Goal: Task Accomplishment & Management: Use online tool/utility

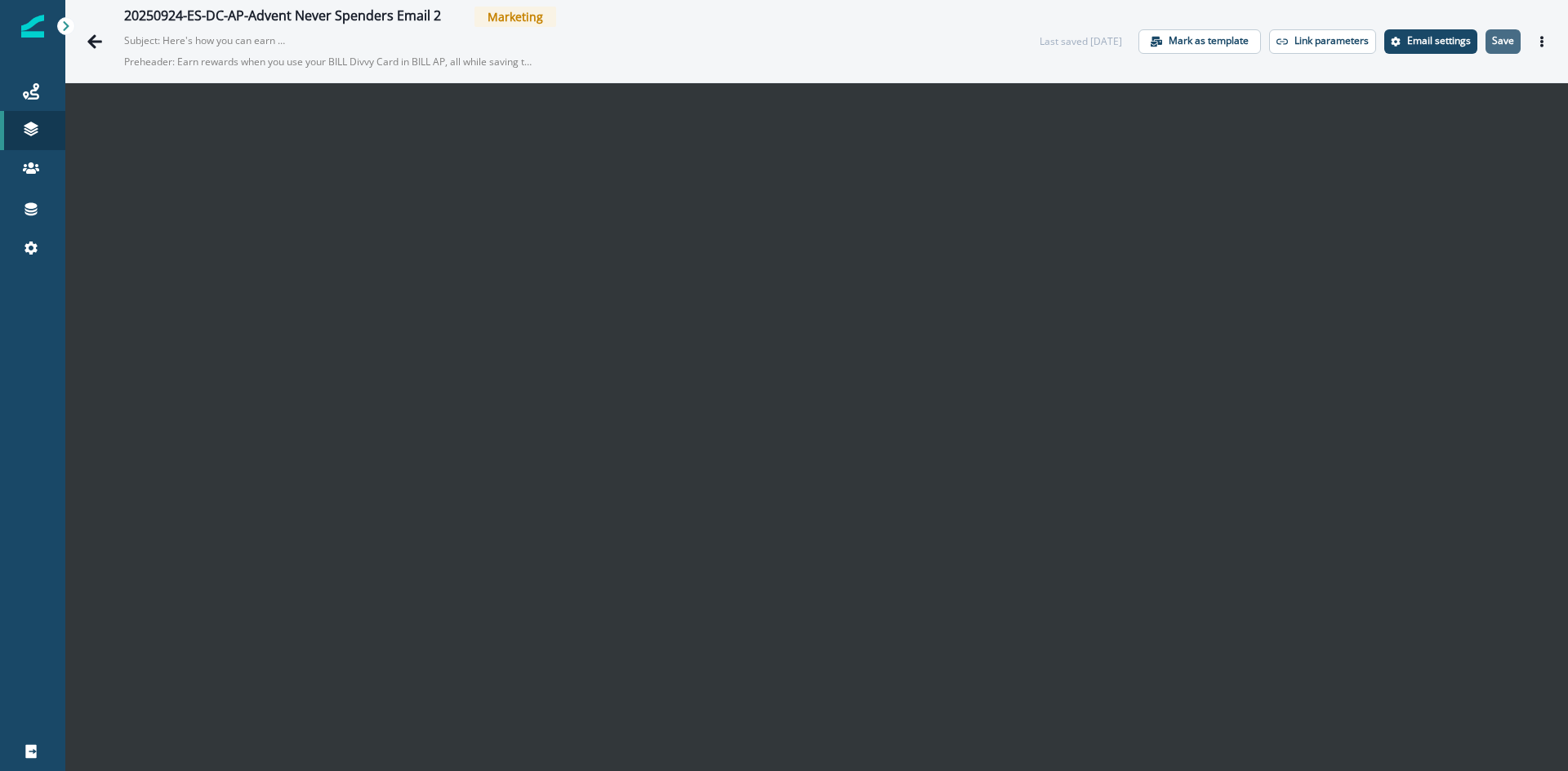
click at [1491, 43] on p "Save" at bounding box center [1502, 40] width 22 height 11
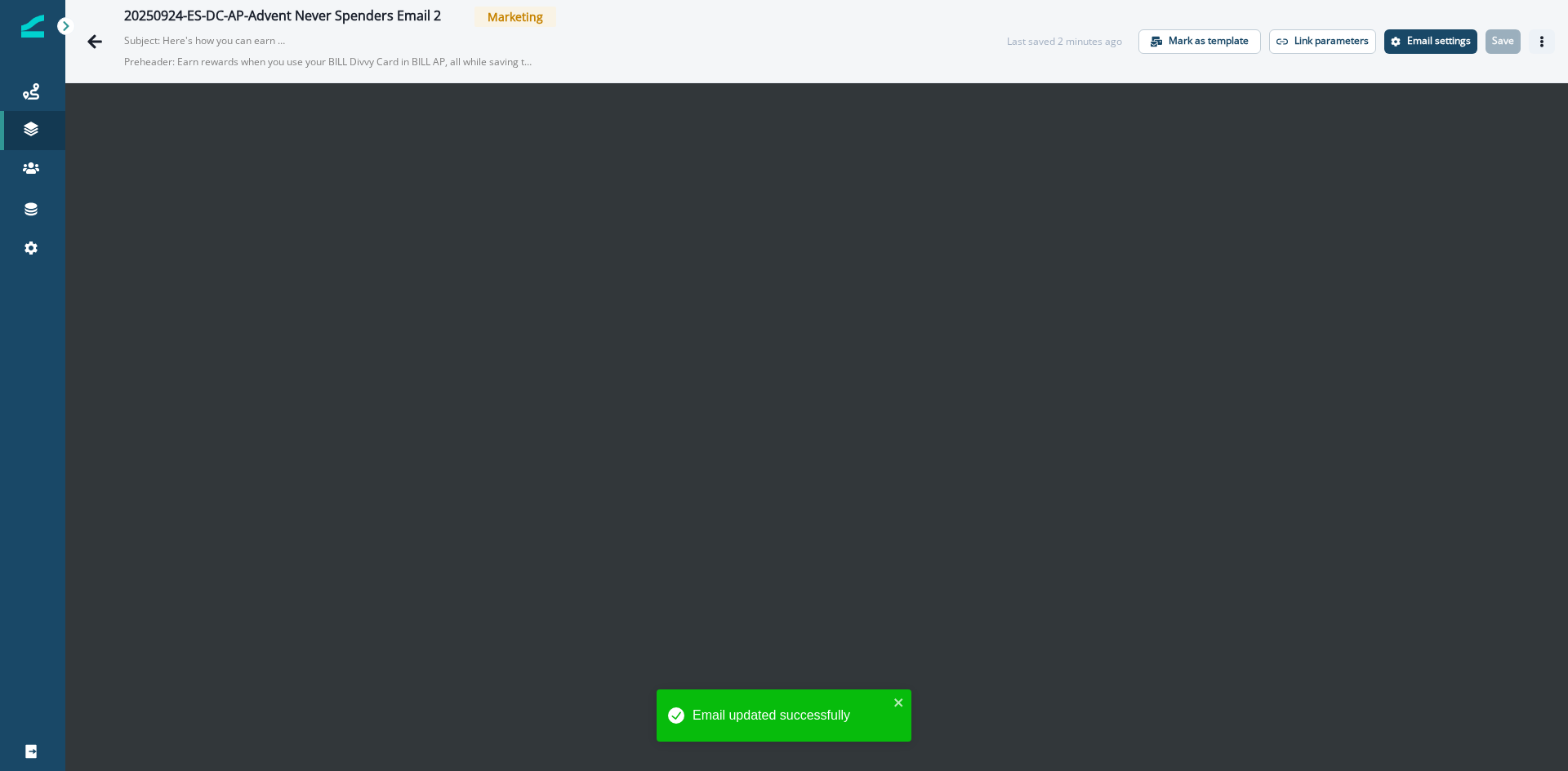
click at [1538, 38] on button "Actions" at bounding box center [1541, 41] width 26 height 25
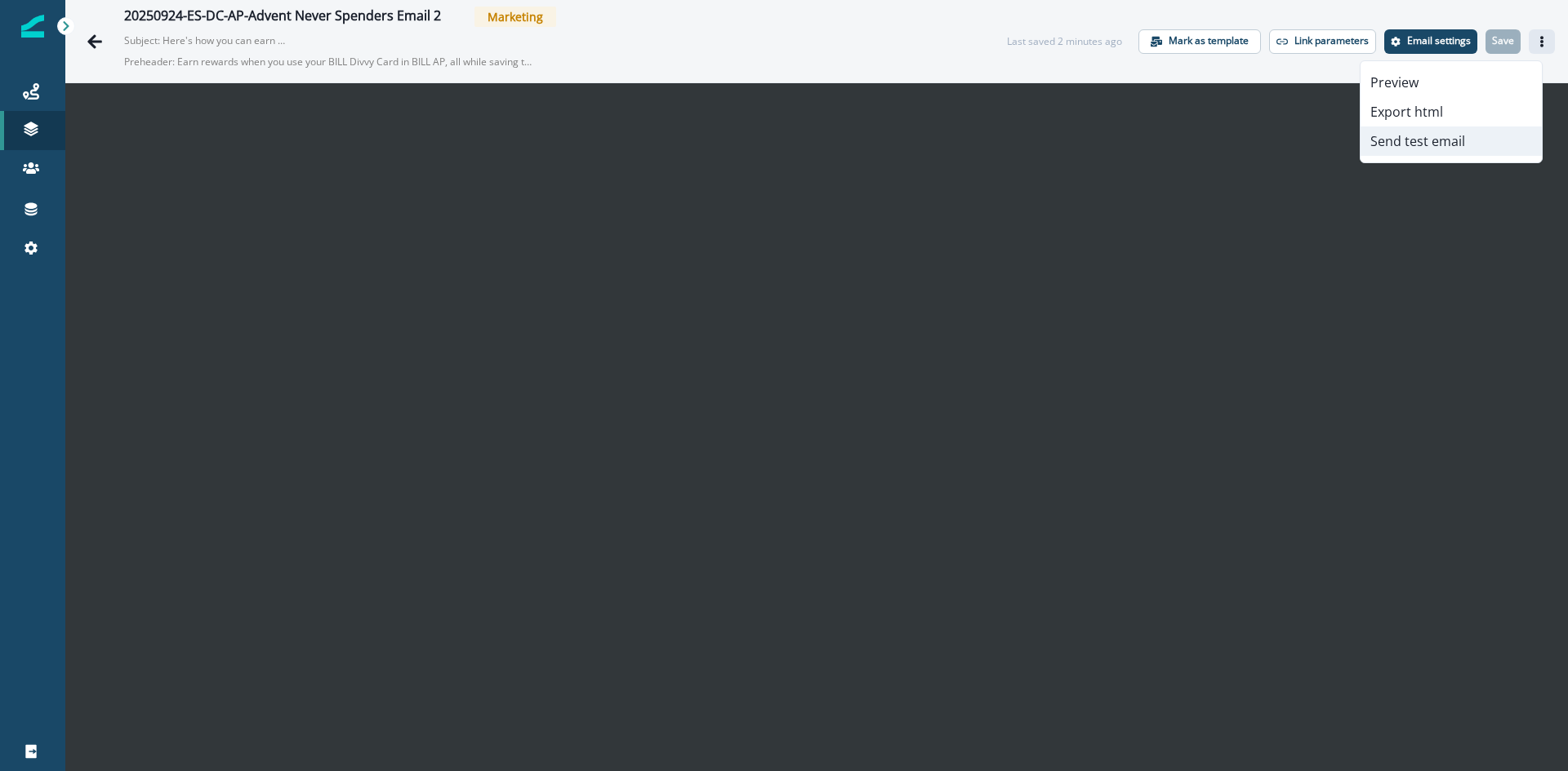
click at [1406, 148] on button "Send test email" at bounding box center [1451, 141] width 182 height 29
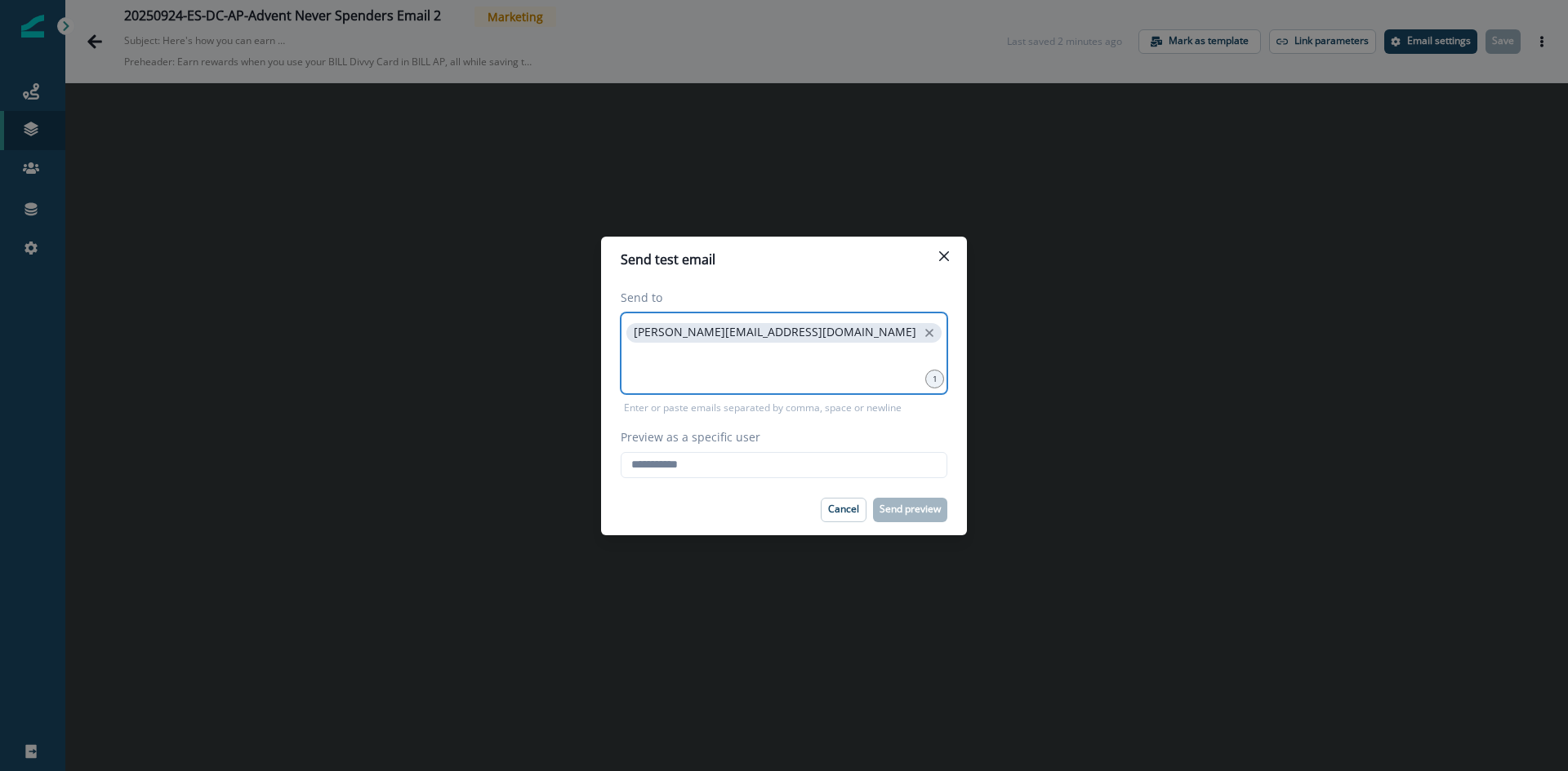
click at [679, 371] on input at bounding box center [784, 366] width 321 height 33
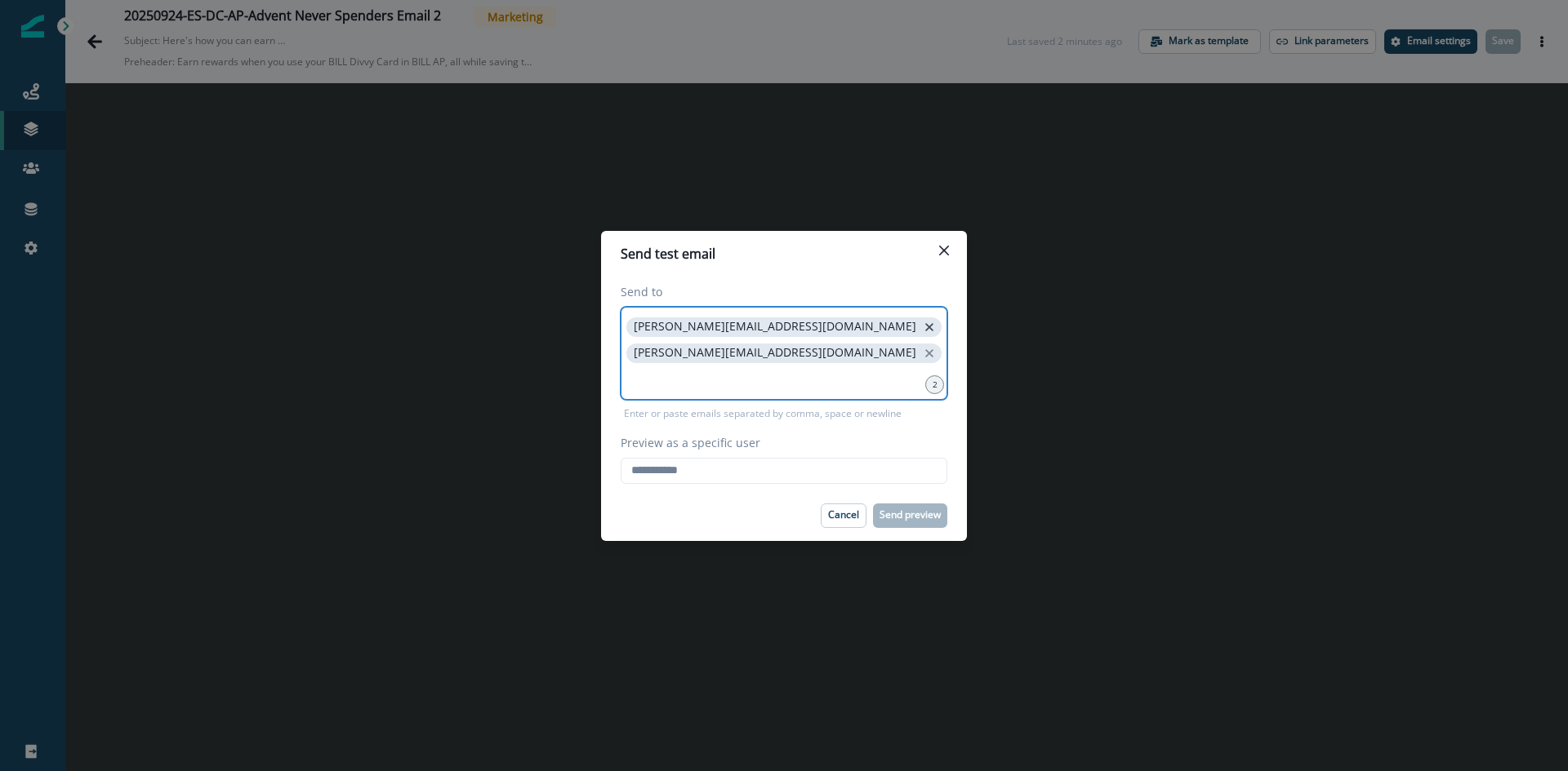
click at [922, 335] on icon "close" at bounding box center [929, 327] width 15 height 15
drag, startPoint x: 740, startPoint y: 471, endPoint x: 740, endPoint y: 480, distance: 9.0
click at [740, 471] on input "Preview as a specific user" at bounding box center [783, 471] width 326 height 26
type input "**********"
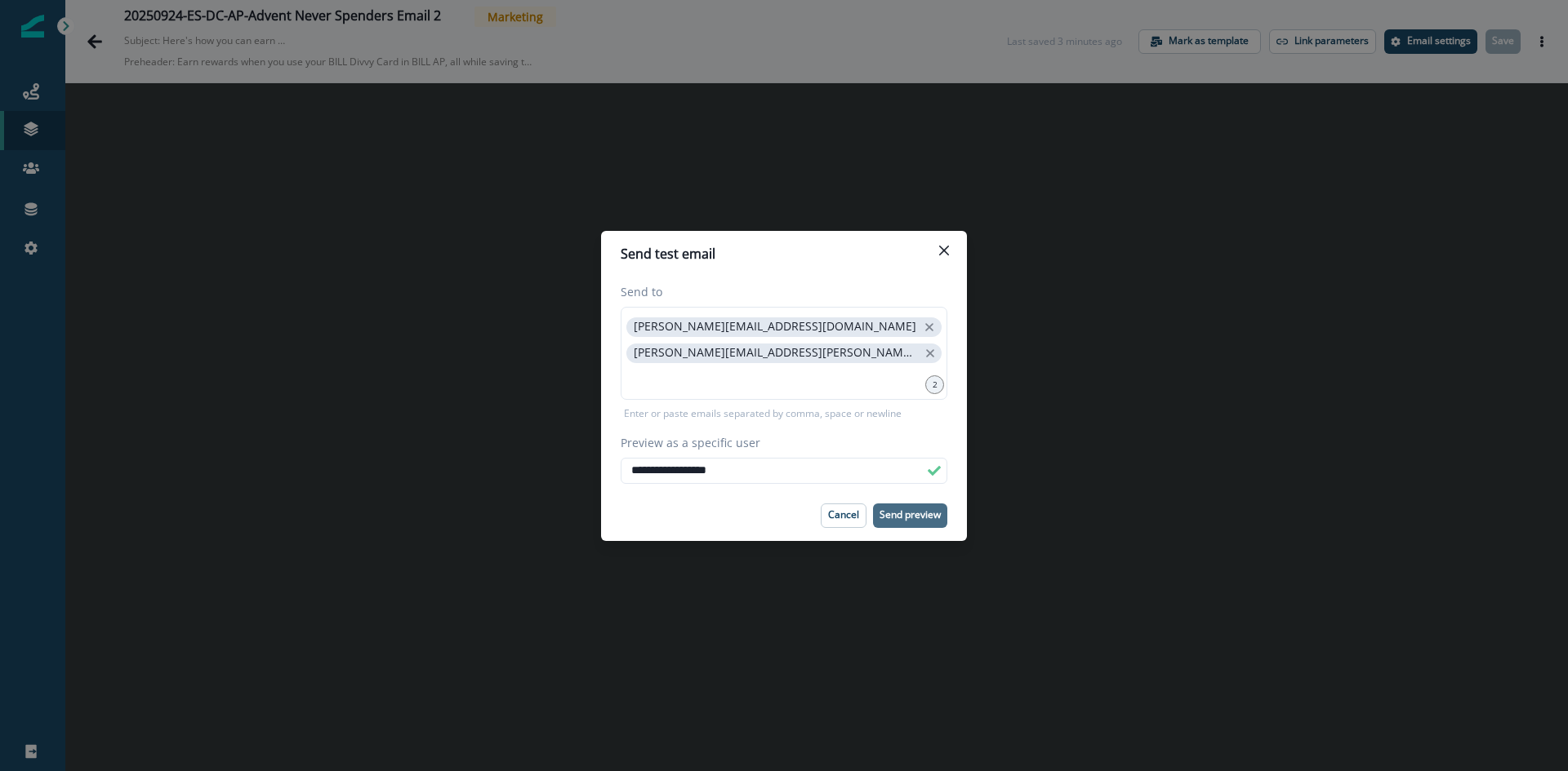
click at [907, 527] on button "Send preview" at bounding box center [910, 516] width 74 height 25
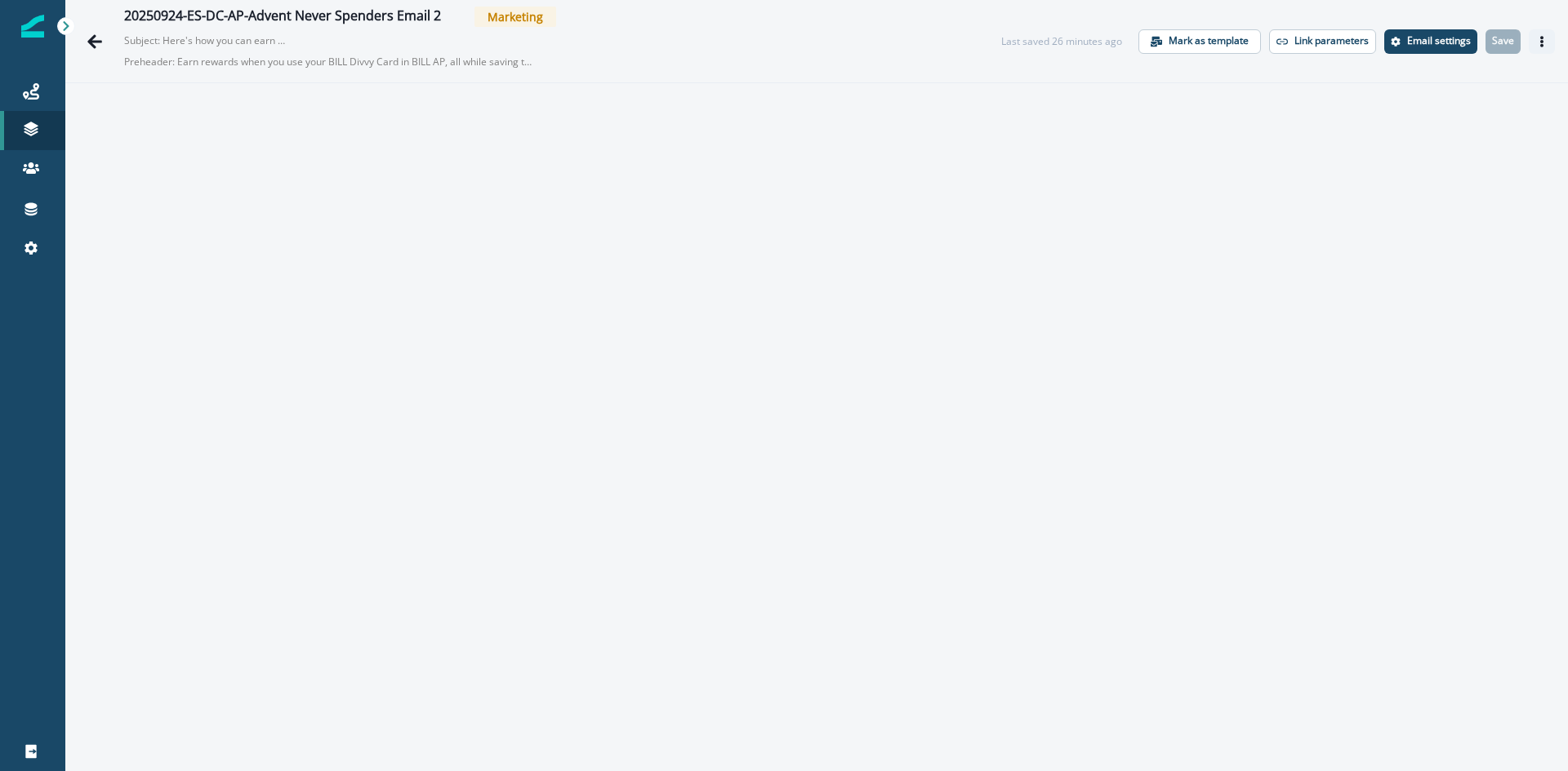
click at [1535, 49] on button "Actions" at bounding box center [1541, 41] width 26 height 25
click at [1432, 147] on button "Send test email" at bounding box center [1451, 141] width 182 height 29
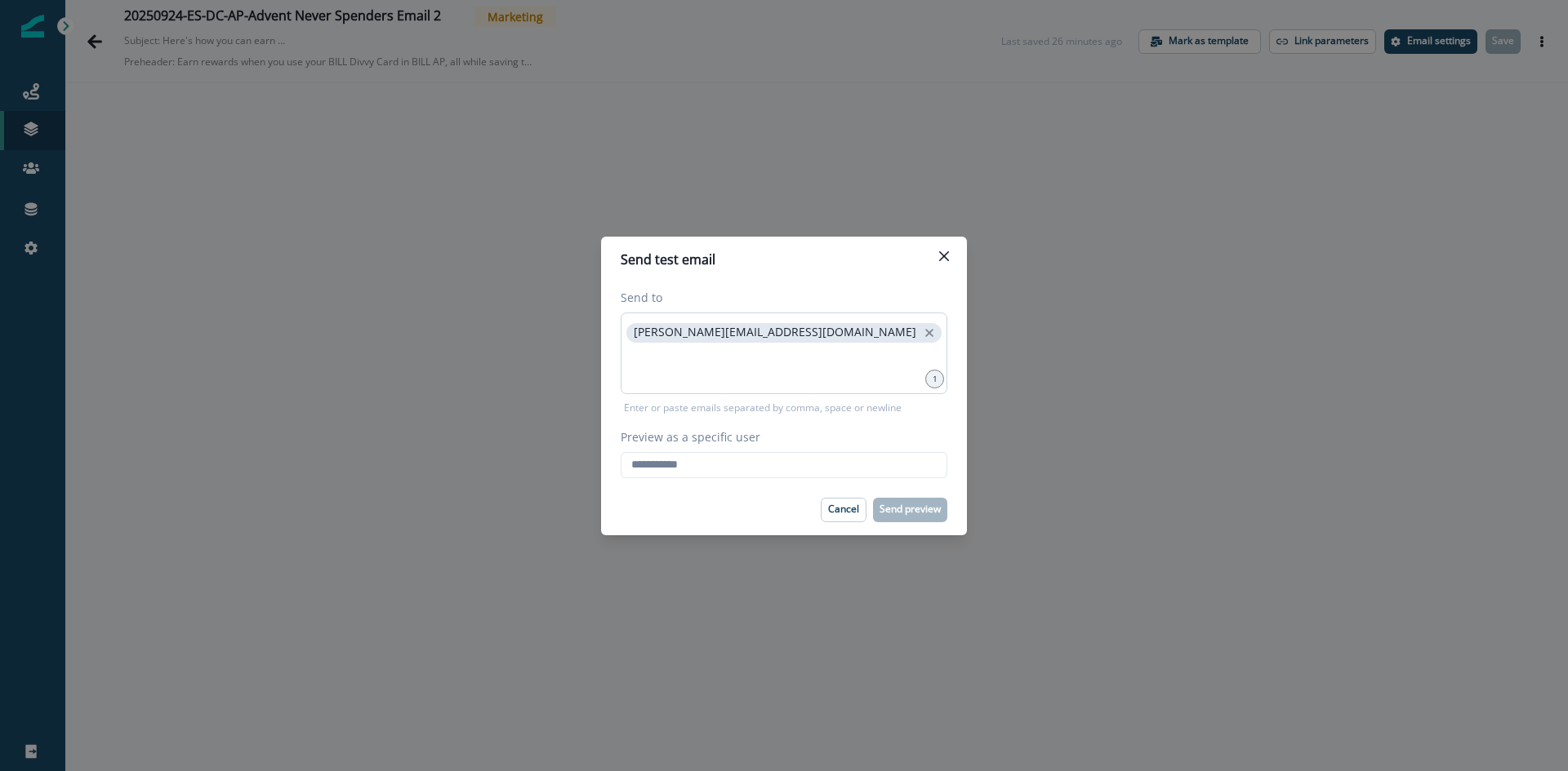
click at [744, 391] on div "[PERSON_NAME][EMAIL_ADDRESS][DOMAIN_NAME]" at bounding box center [783, 353] width 326 height 82
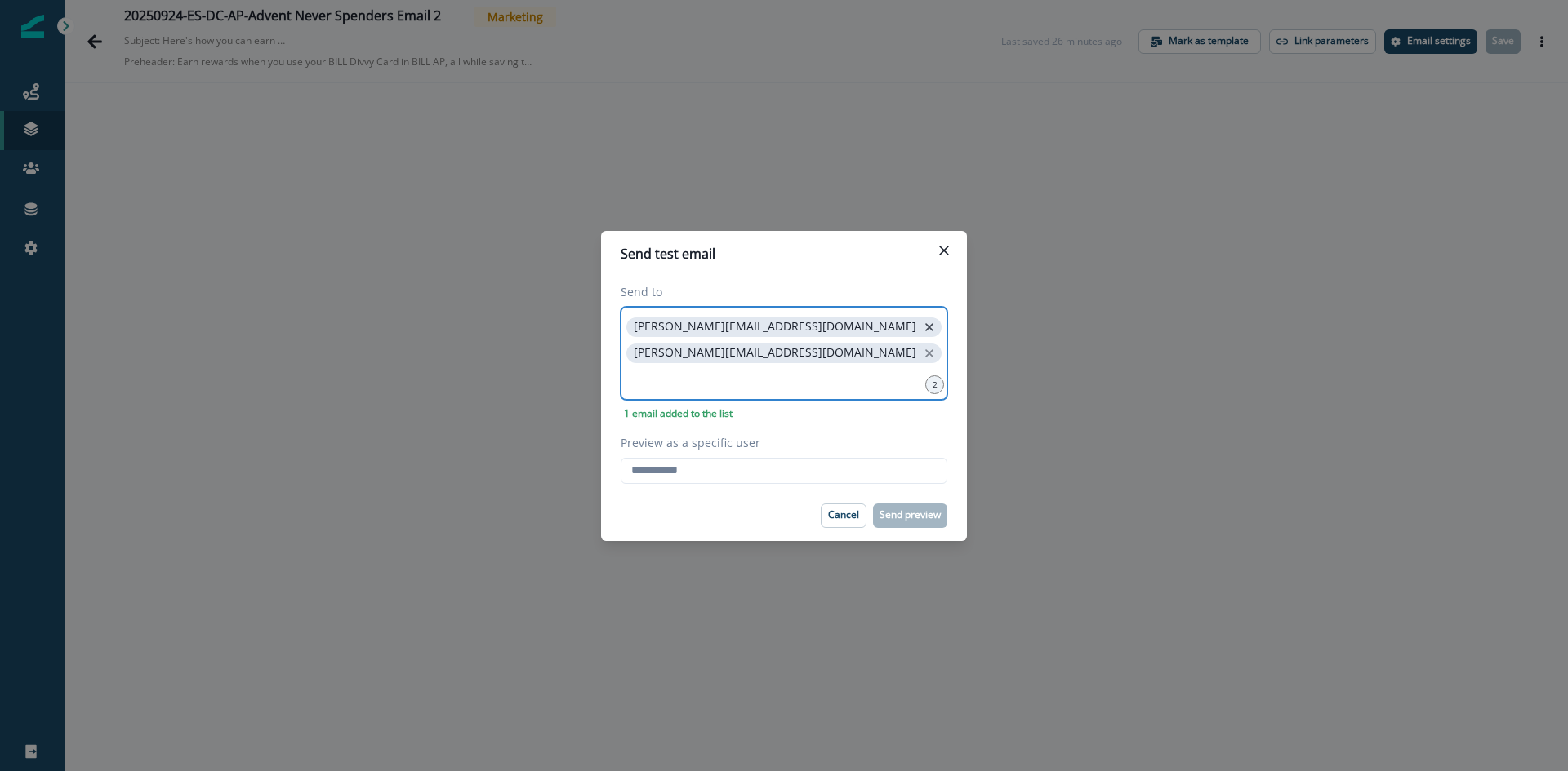
click at [922, 335] on icon "close" at bounding box center [929, 327] width 15 height 15
click at [951, 245] on button "Close" at bounding box center [944, 250] width 26 height 26
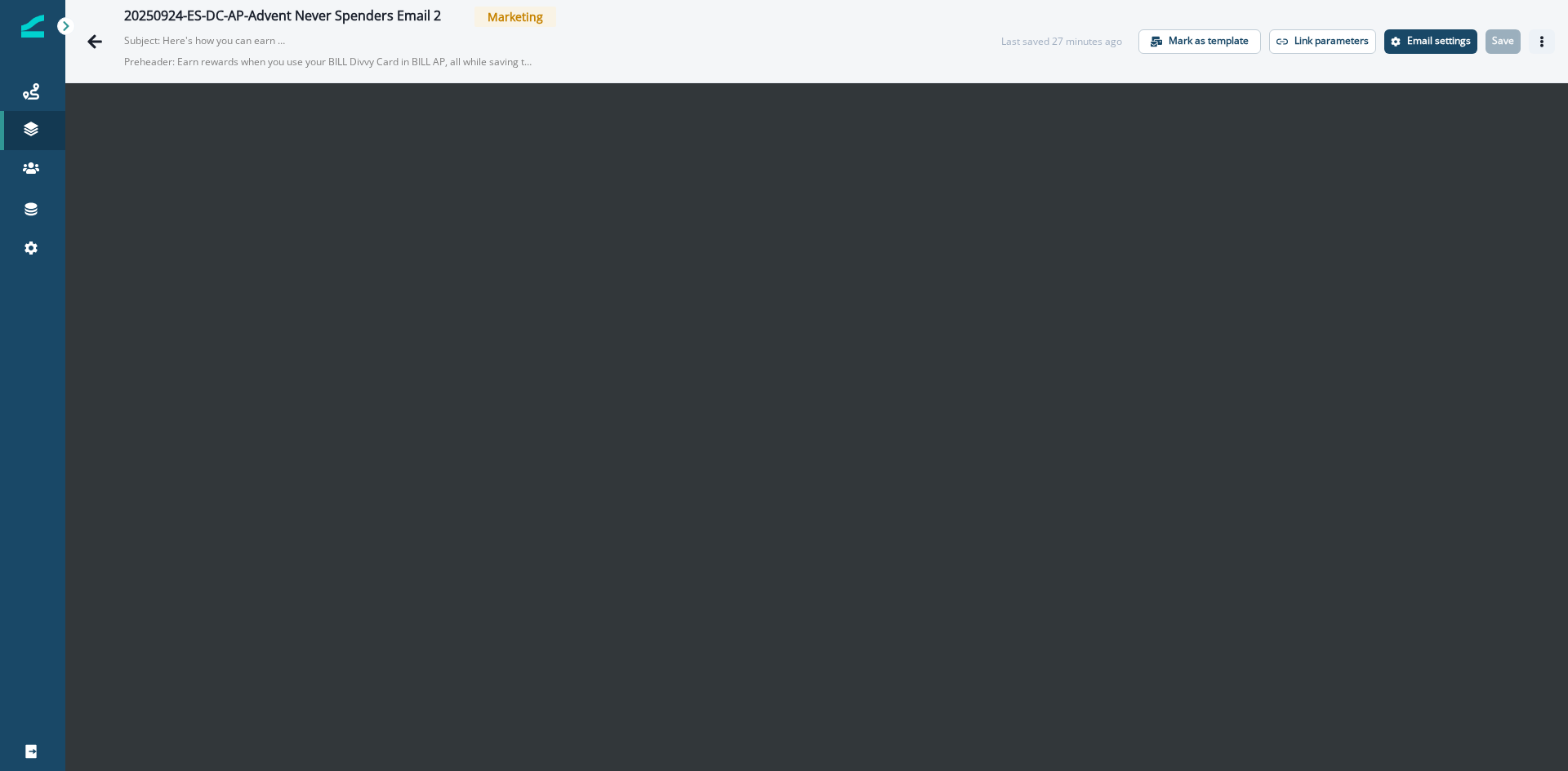
click at [1536, 39] on icon "Actions" at bounding box center [1541, 41] width 11 height 11
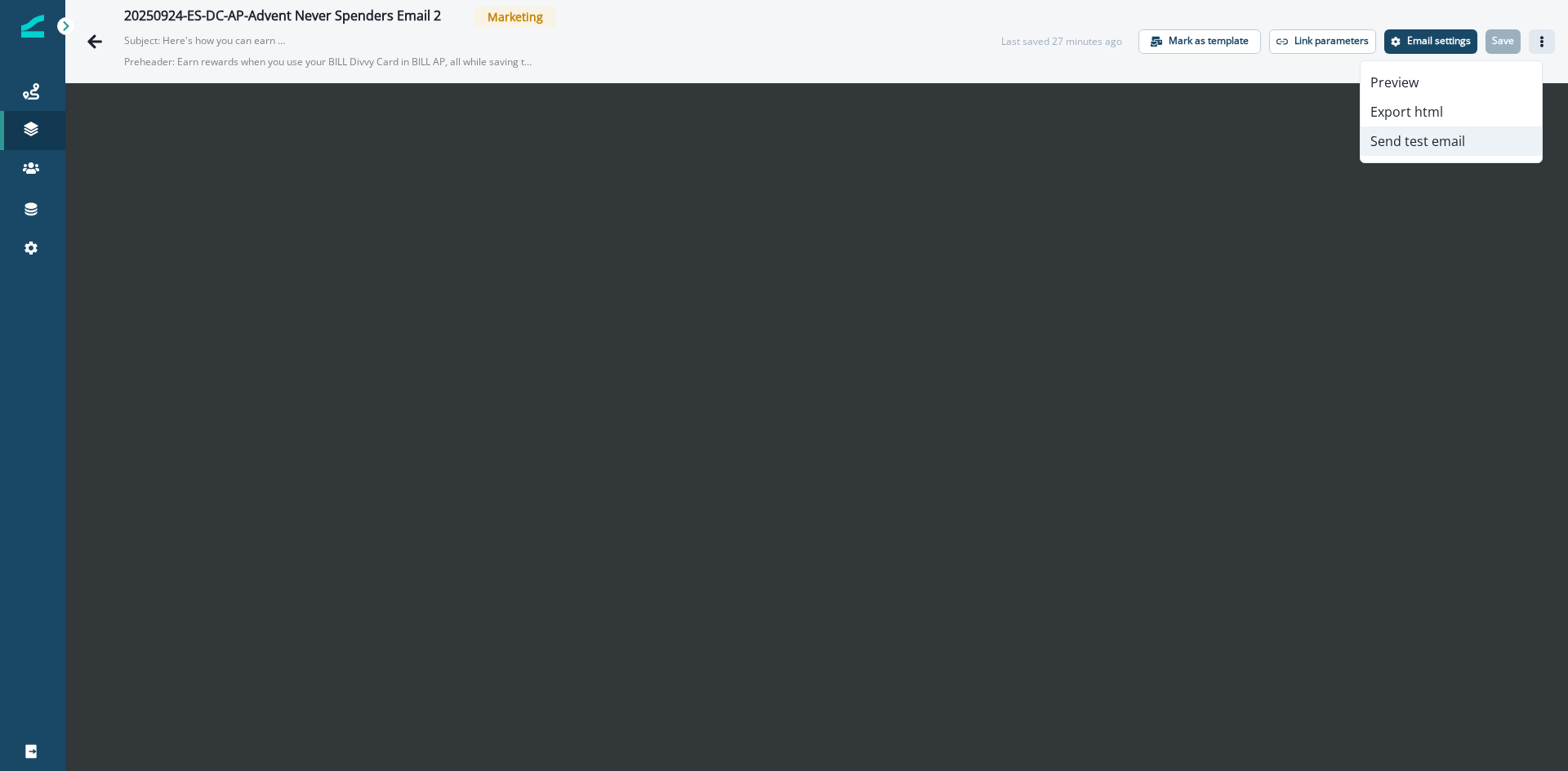
click at [1446, 134] on button "Send test email" at bounding box center [1451, 141] width 182 height 29
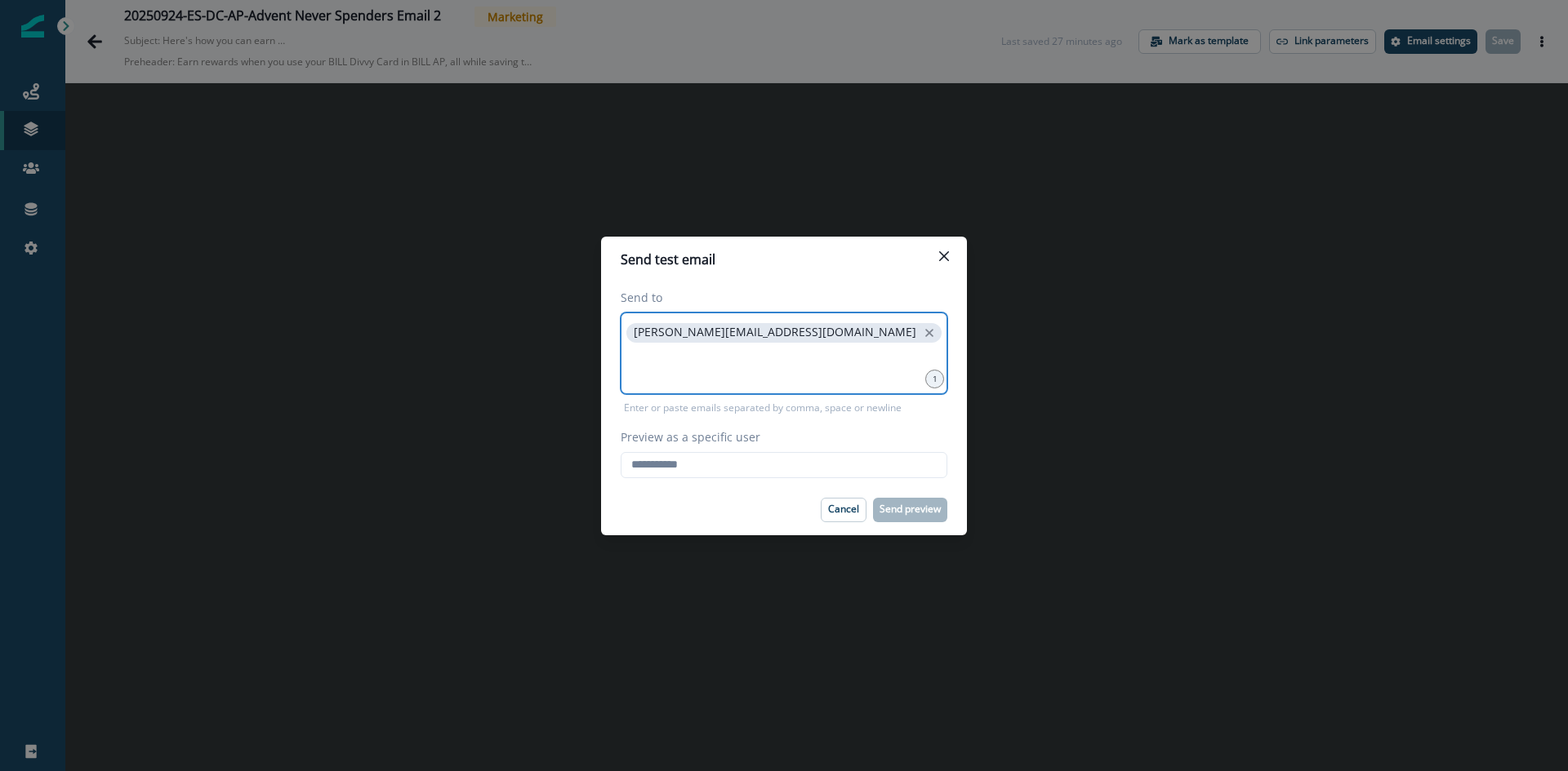
click at [714, 358] on input at bounding box center [784, 366] width 321 height 33
click at [925, 335] on icon "close" at bounding box center [929, 333] width 8 height 8
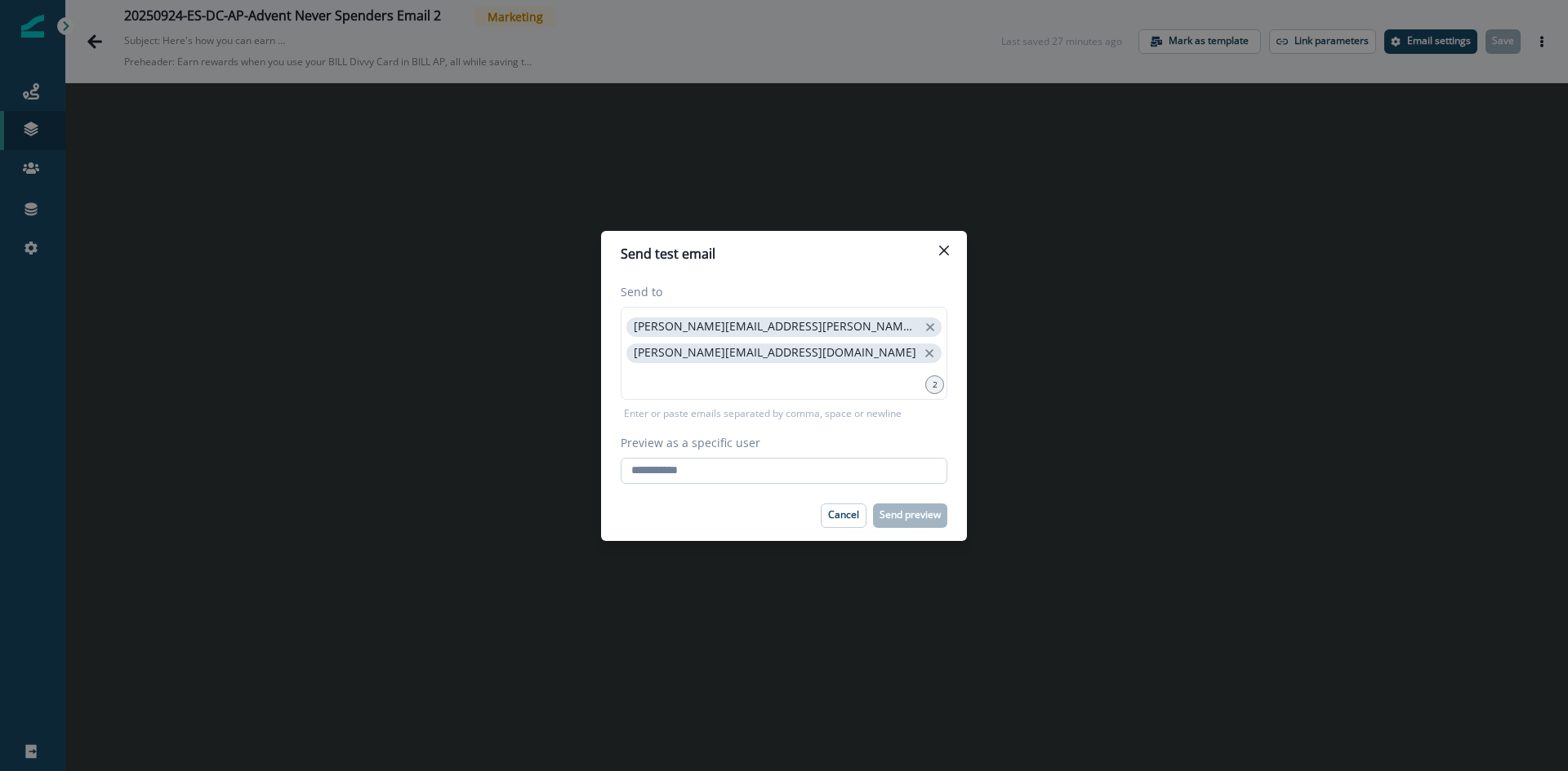
click at [690, 479] on input "Preview as a specific user" at bounding box center [783, 471] width 326 height 26
type input "**********"
click at [889, 518] on p "Send preview" at bounding box center [910, 515] width 61 height 11
